Goal: Information Seeking & Learning: Check status

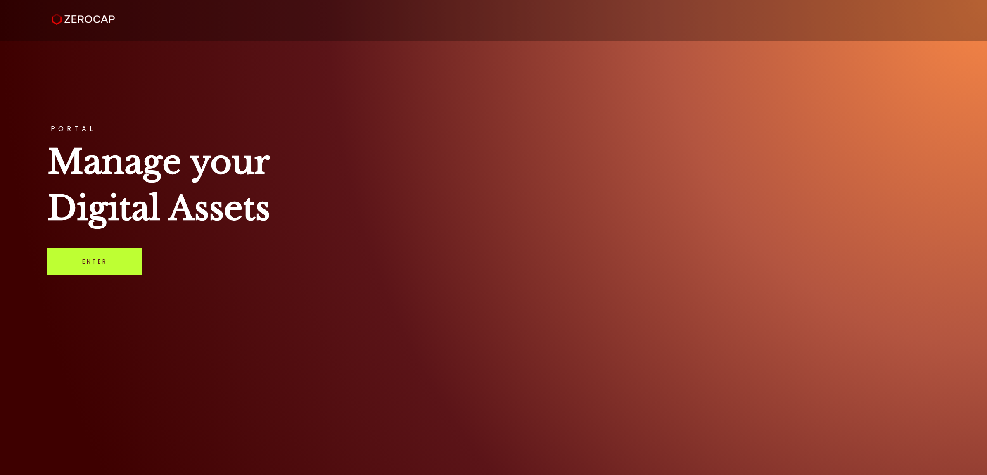
click at [92, 274] on link "Enter" at bounding box center [95, 261] width 95 height 27
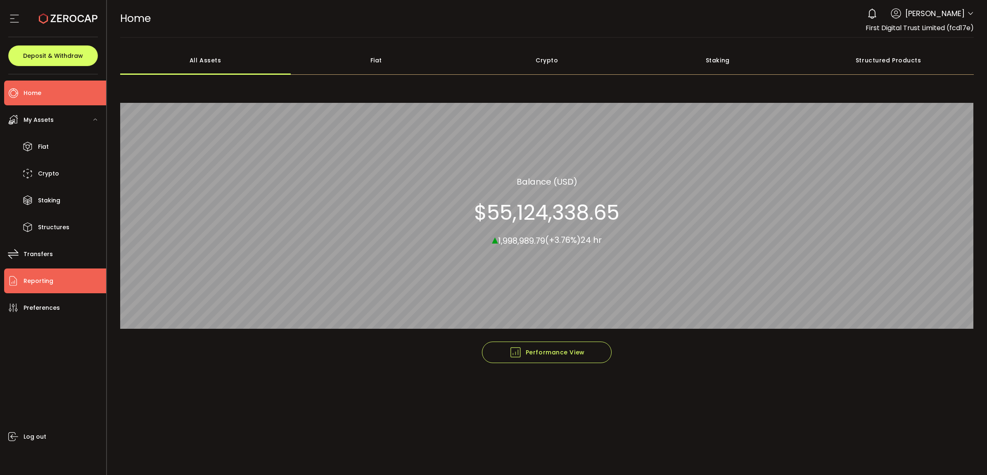
click at [49, 281] on span "Reporting" at bounding box center [39, 281] width 30 height 12
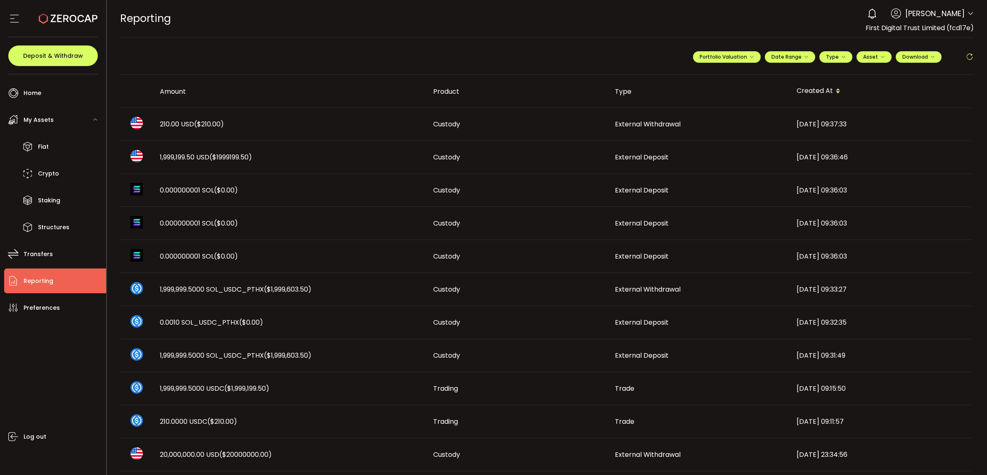
click at [182, 148] on td "1,999,199.50 USD ($1999199.50)" at bounding box center [289, 157] width 273 height 33
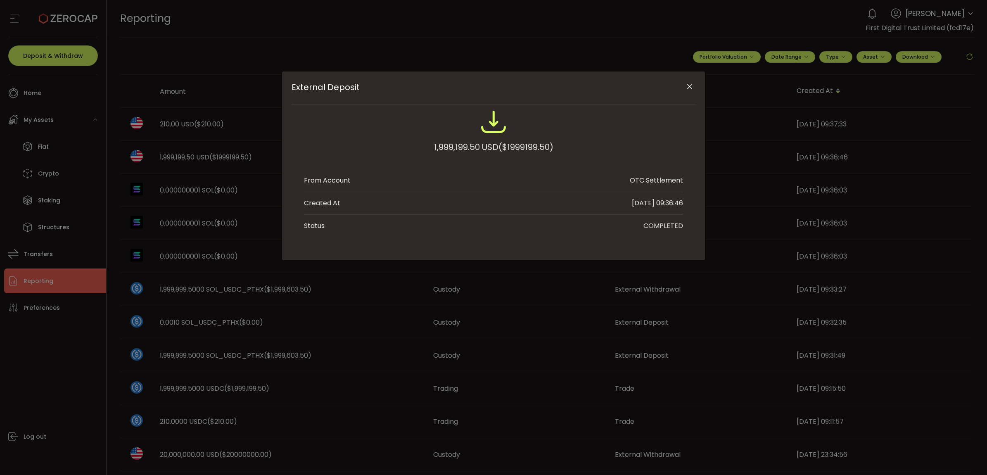
click at [180, 157] on div "External Deposit 1,999,199.50 USD ($1999199.50) From Account OTC Settlement Cre…" at bounding box center [493, 237] width 987 height 475
click at [461, 149] on div "1,999,199.50 USD ($1999199.50)" at bounding box center [493, 147] width 119 height 15
copy div "1,999,199.50"
